Goal: Transaction & Acquisition: Purchase product/service

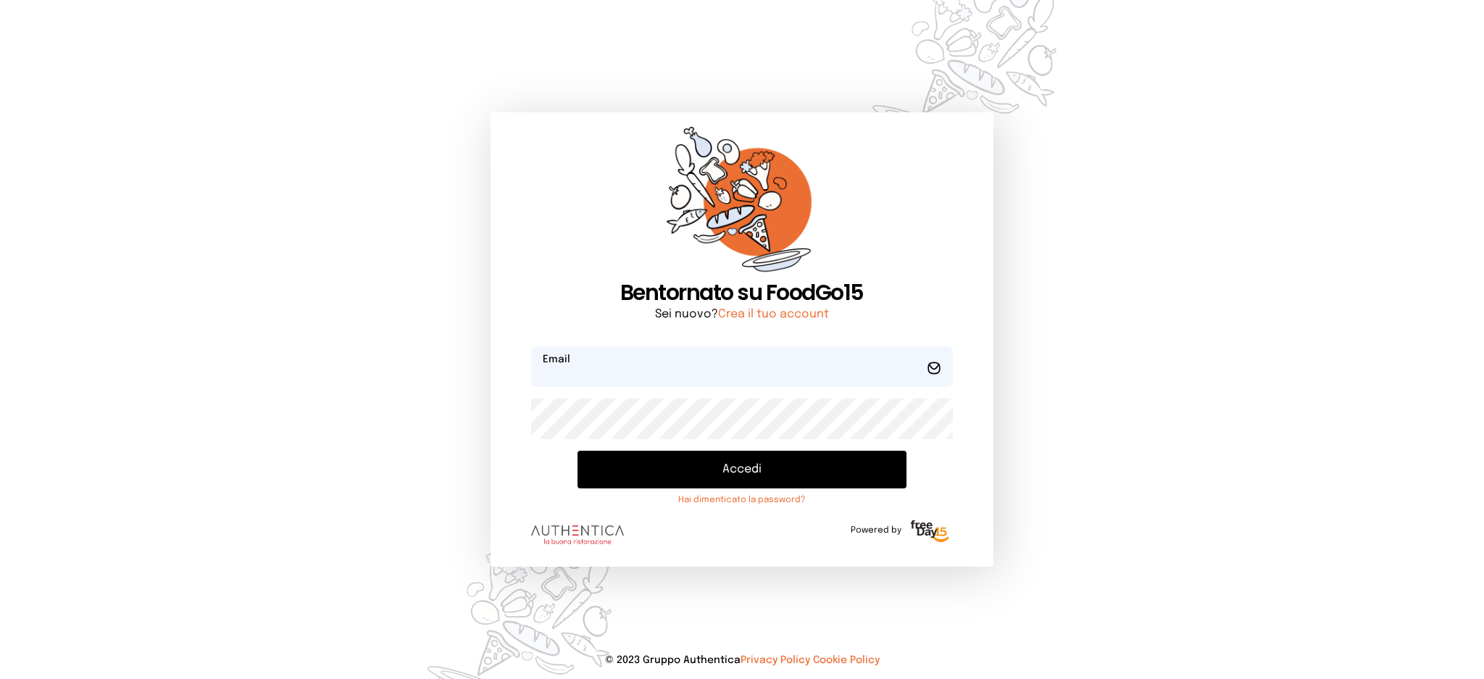
type input "**********"
click at [774, 473] on button "Accedi" at bounding box center [742, 470] width 328 height 38
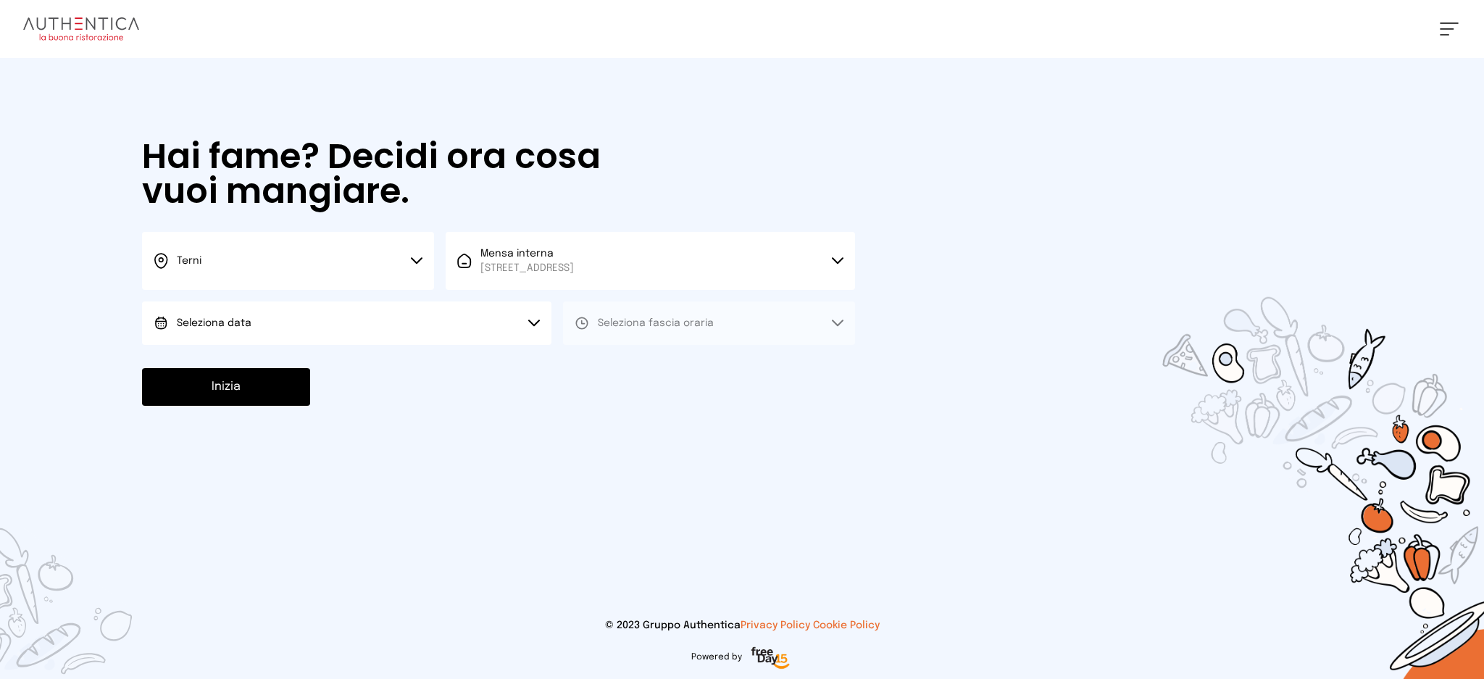
click at [401, 316] on button "Seleziona data" at bounding box center [346, 322] width 409 height 43
click at [389, 372] on li "[DATE], [DATE]" at bounding box center [346, 364] width 409 height 38
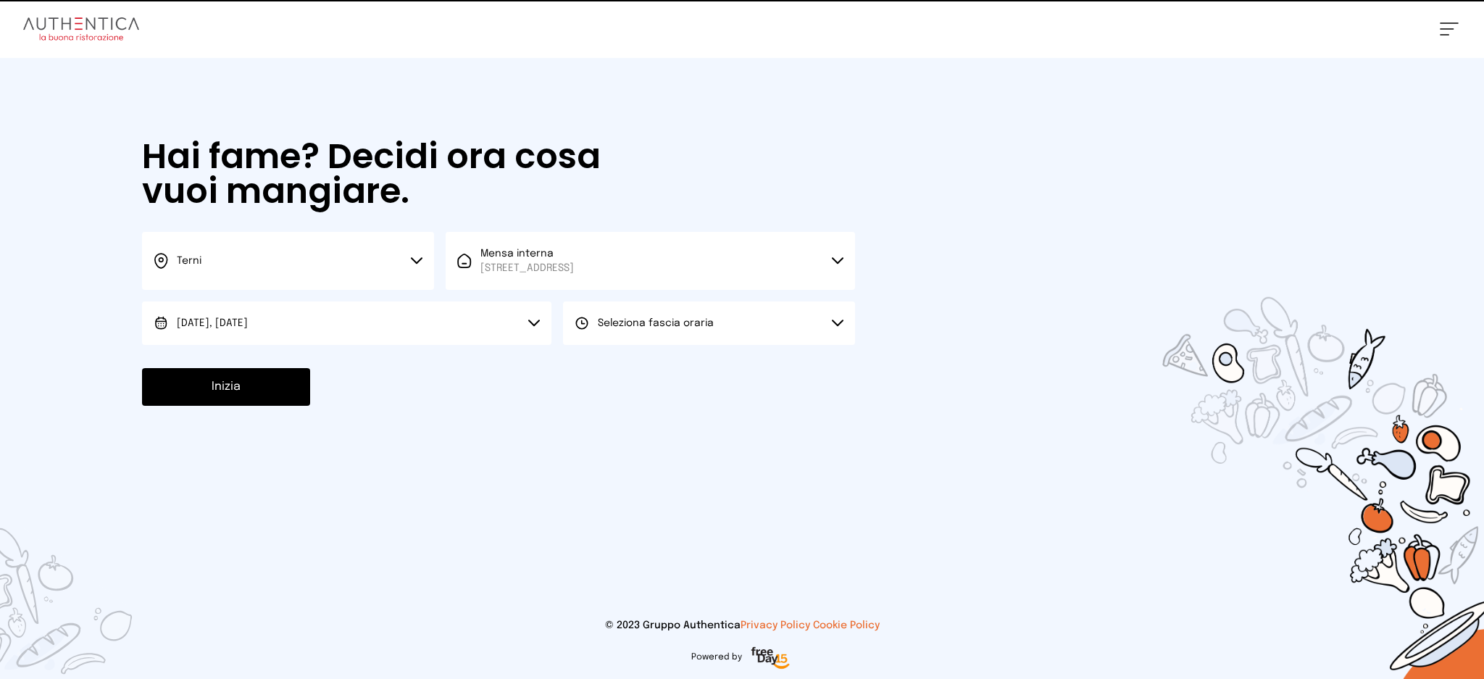
click at [662, 312] on button "Seleziona fascia oraria" at bounding box center [709, 322] width 292 height 43
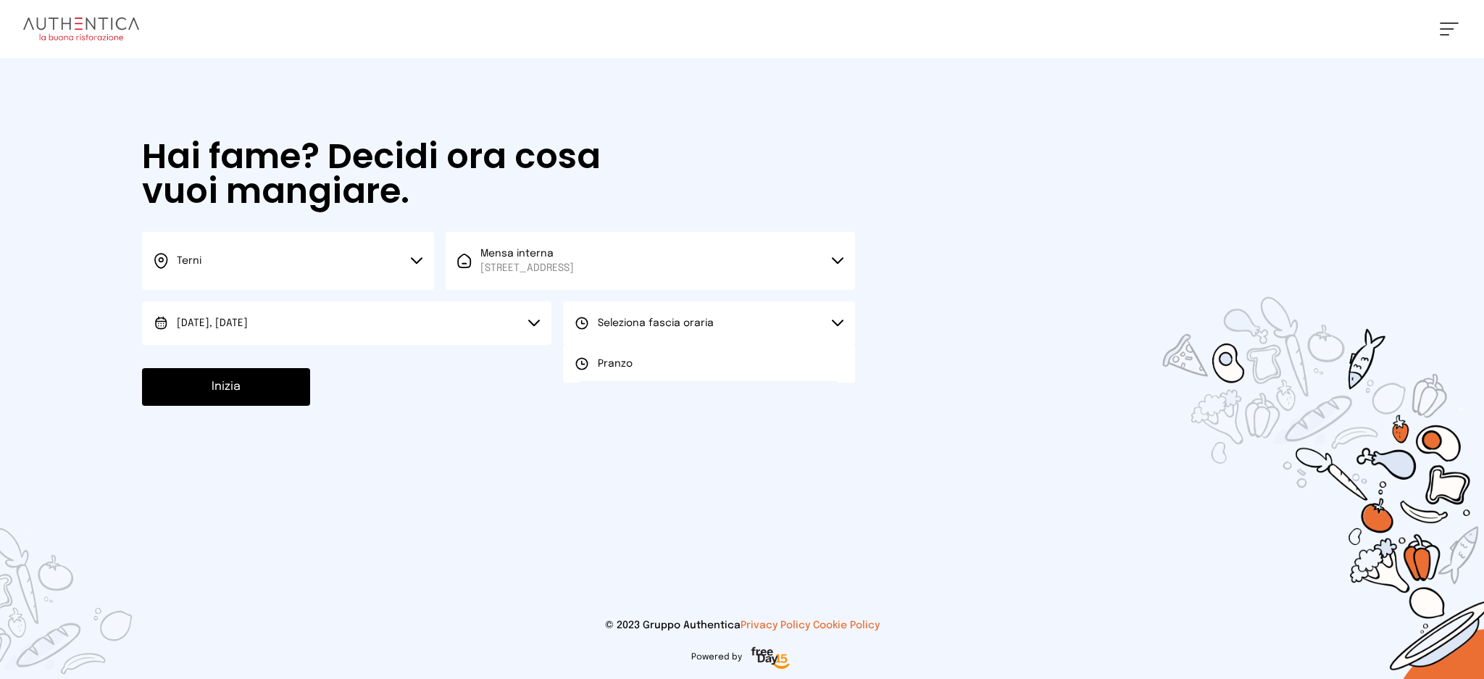
click at [666, 354] on li "Pranzo" at bounding box center [709, 364] width 292 height 38
click at [265, 383] on button "Inizia" at bounding box center [226, 387] width 168 height 38
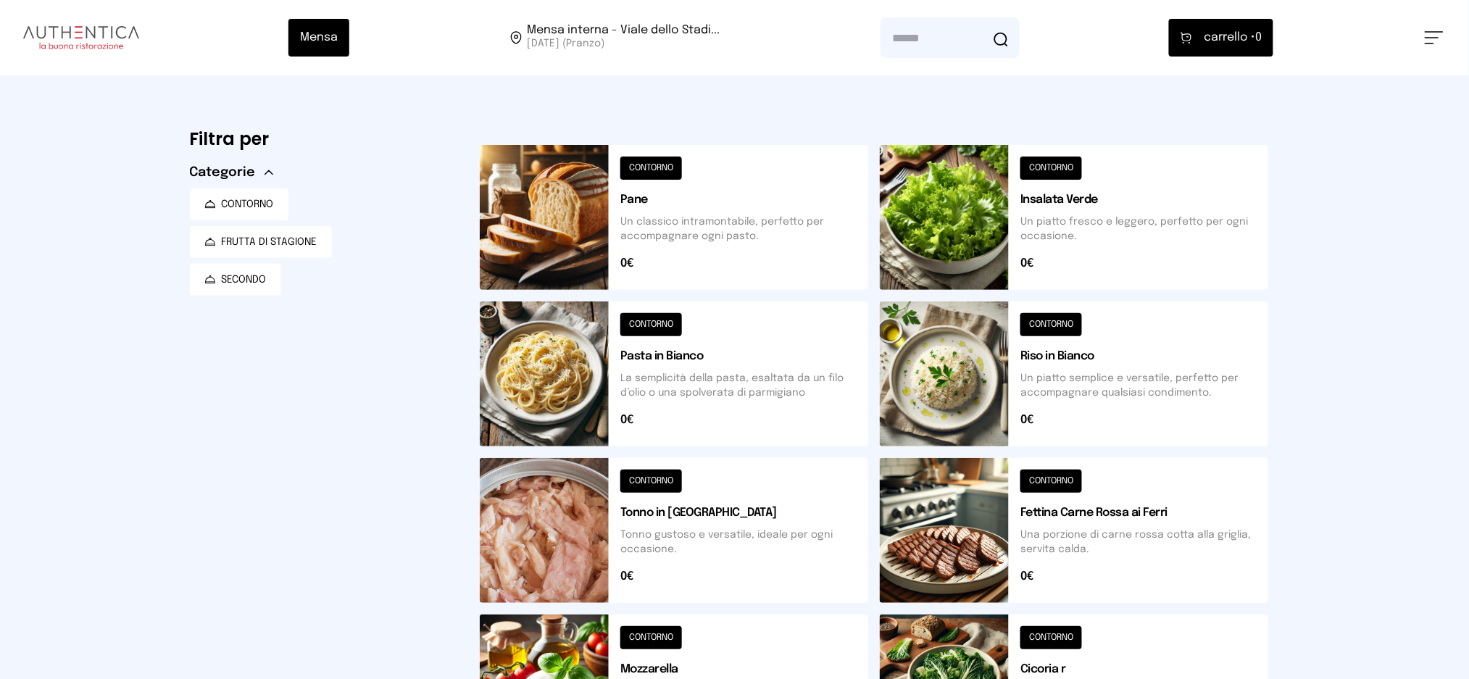
click at [722, 383] on button at bounding box center [674, 373] width 388 height 145
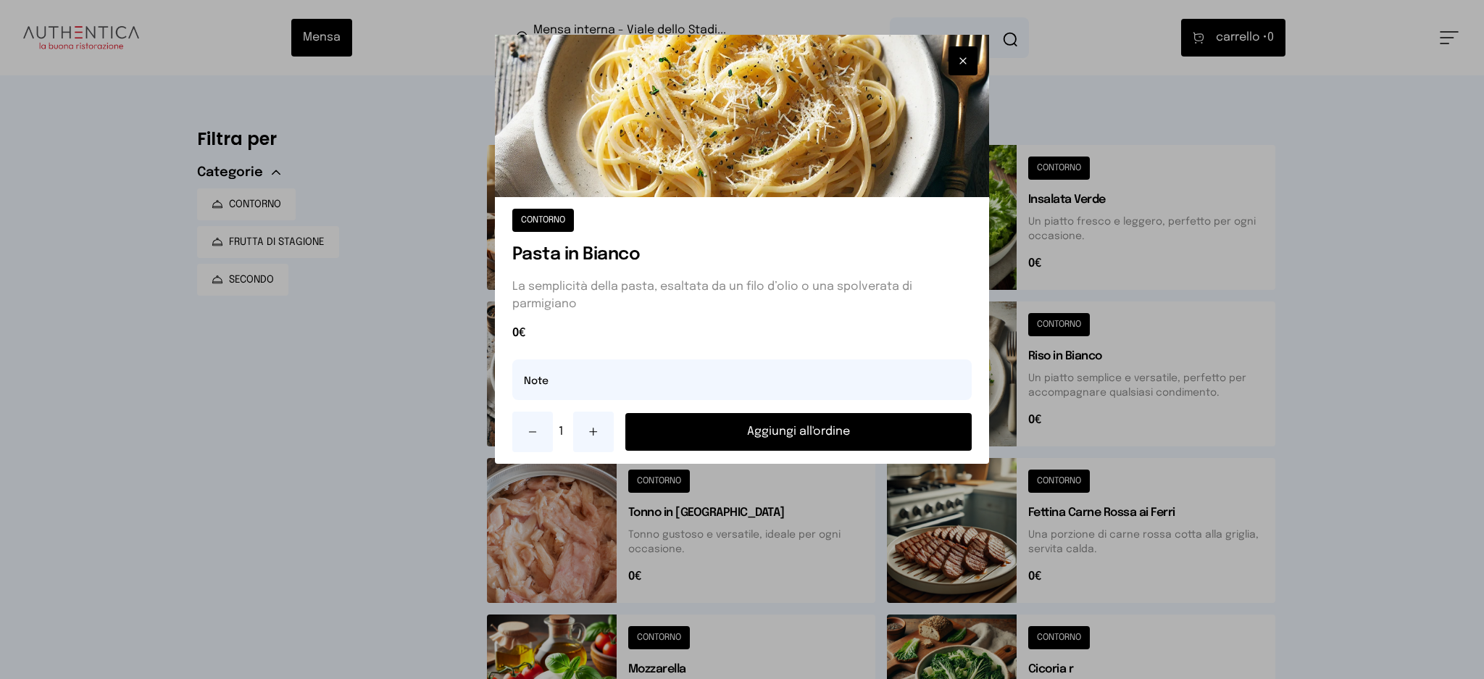
click at [820, 443] on button "Aggiungi all'ordine" at bounding box center [798, 432] width 347 height 38
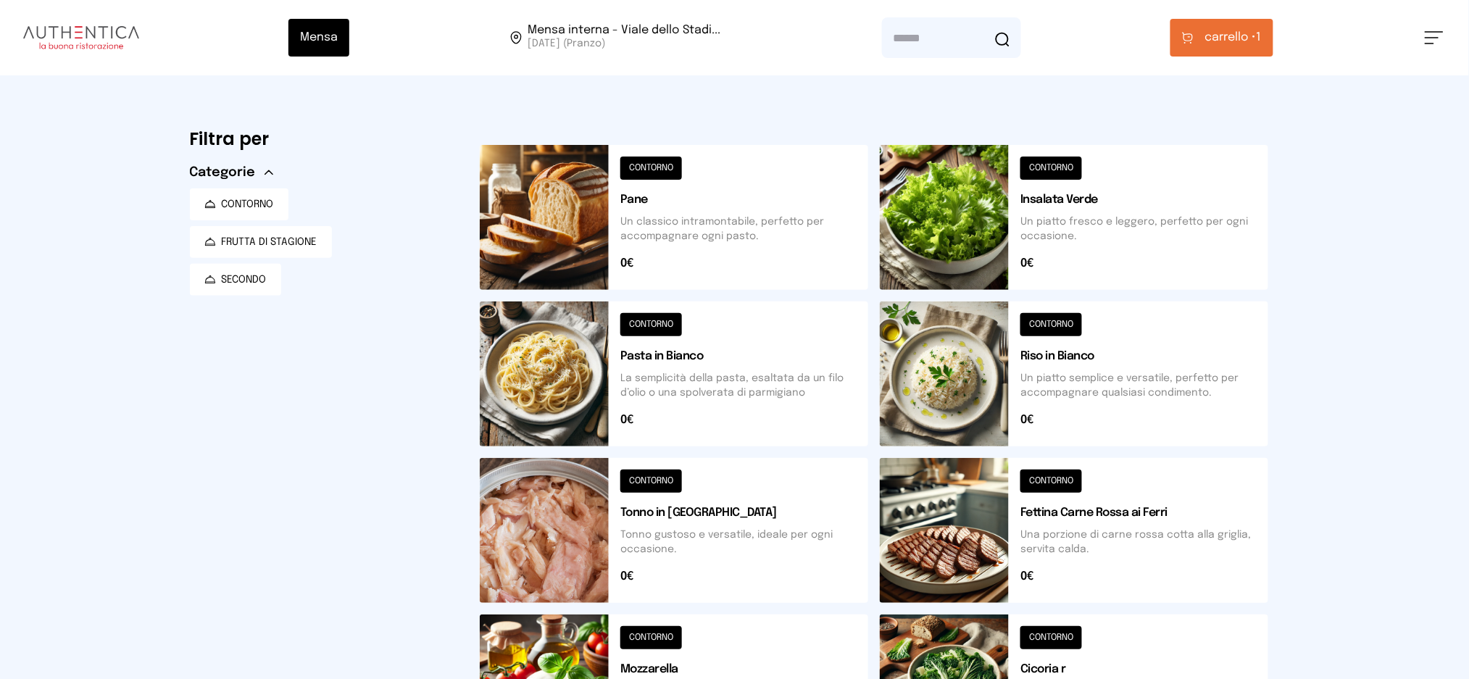
click at [1203, 49] on button "carrello • 1" at bounding box center [1221, 38] width 103 height 38
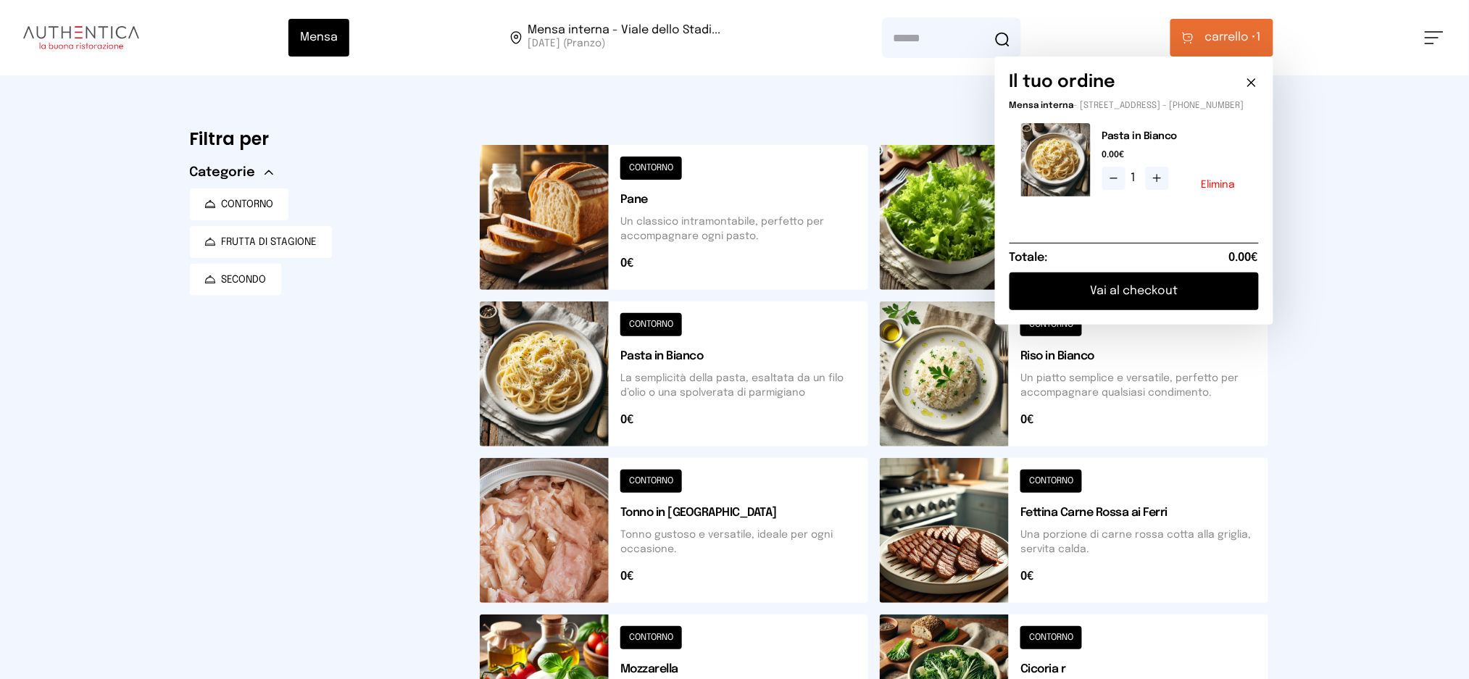
drag, startPoint x: 1117, startPoint y: 308, endPoint x: 1174, endPoint y: 317, distance: 57.3
click at [1118, 308] on button "Vai al checkout" at bounding box center [1133, 291] width 249 height 38
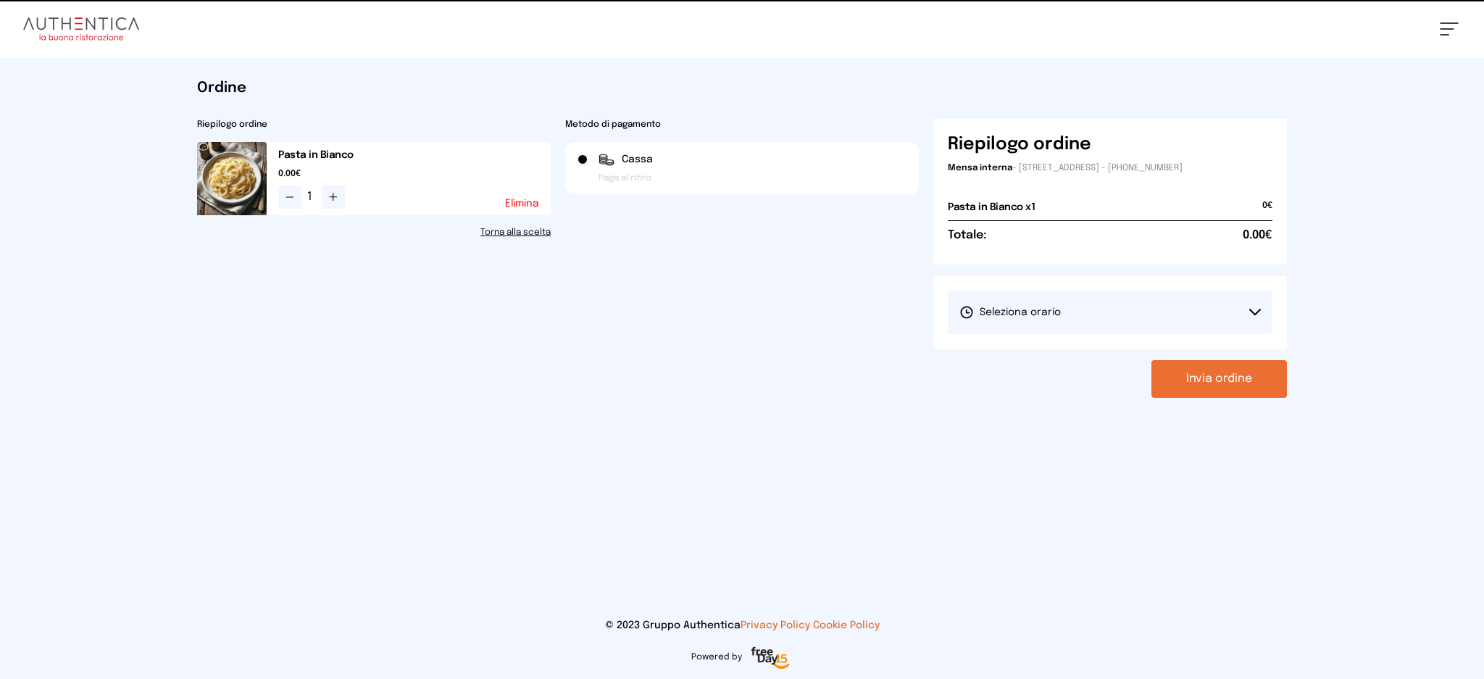
click at [1155, 332] on button "Seleziona orario" at bounding box center [1110, 312] width 325 height 43
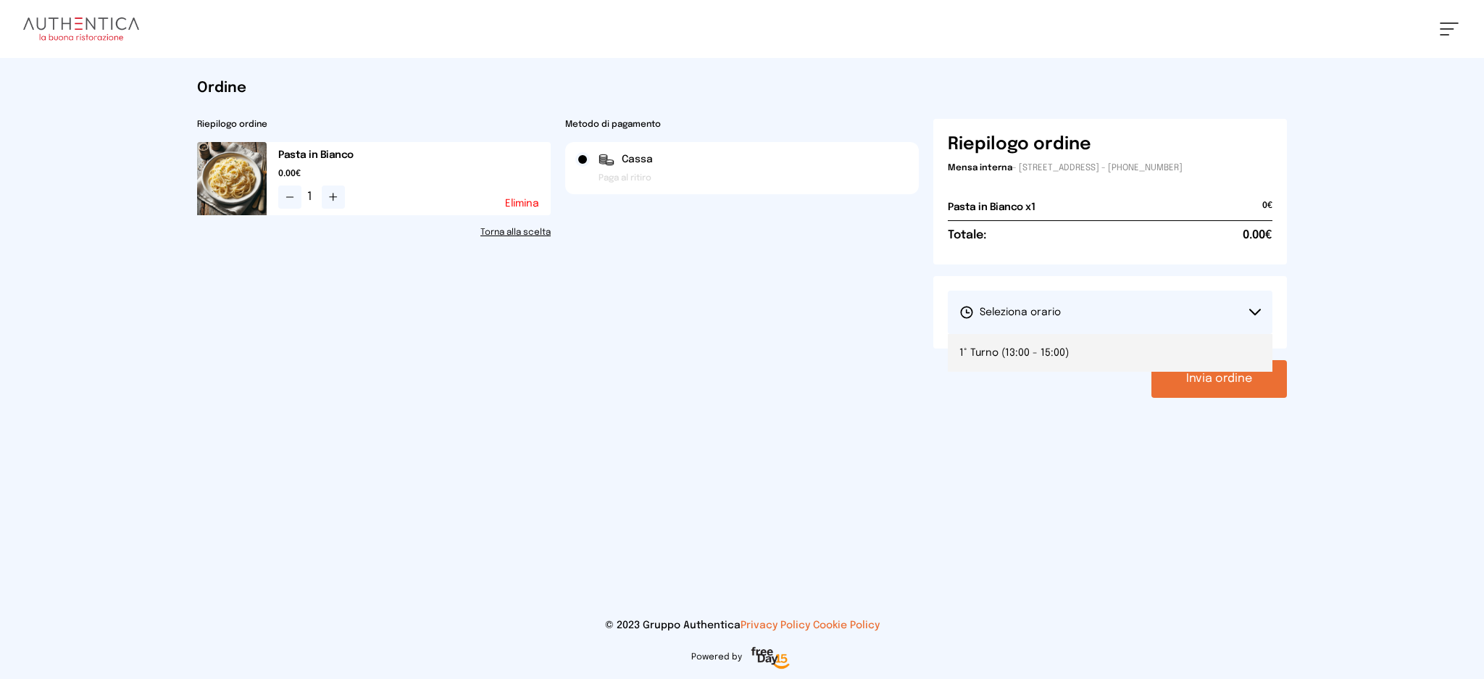
click at [1156, 351] on li "1° Turno (13:00 - 15:00)" at bounding box center [1110, 353] width 325 height 38
click at [1170, 370] on button "Invia ordine" at bounding box center [1219, 379] width 136 height 38
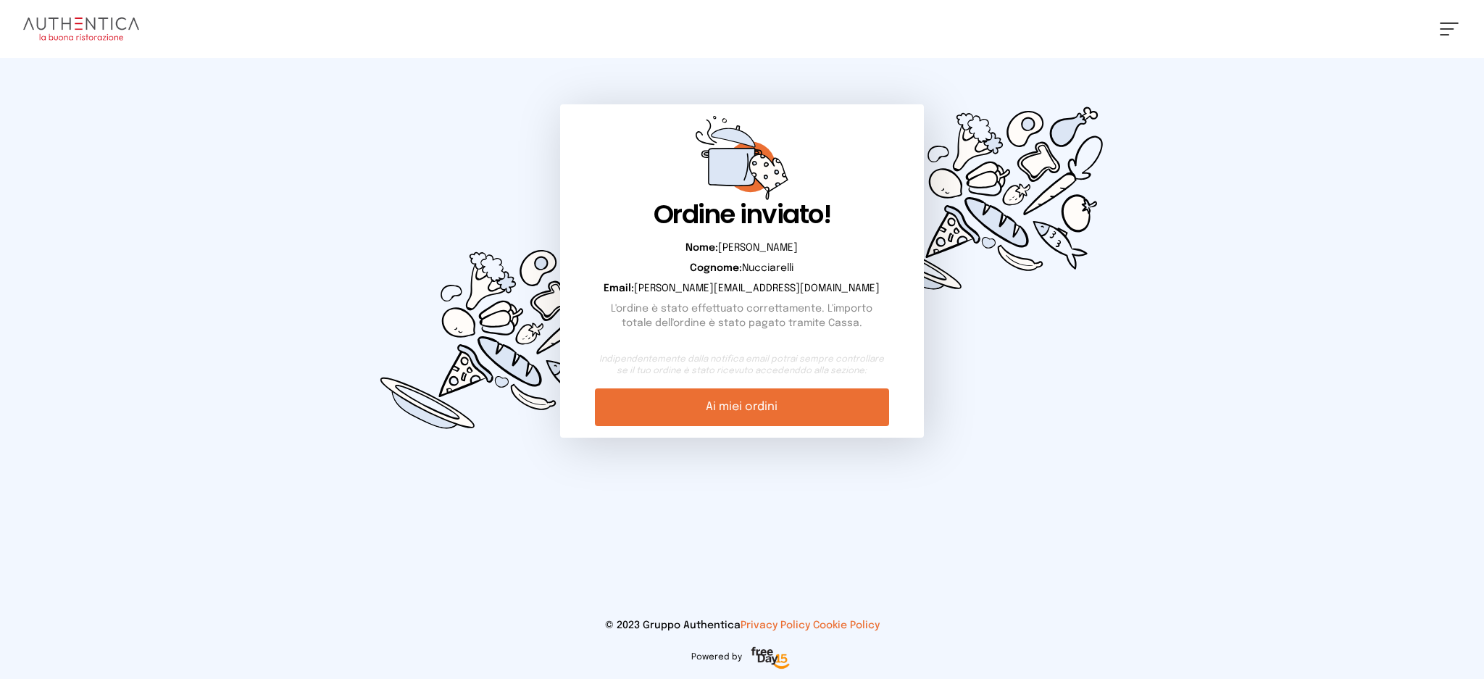
click at [762, 398] on link "Ai miei ordini" at bounding box center [741, 407] width 293 height 38
